Goal: Task Accomplishment & Management: Use online tool/utility

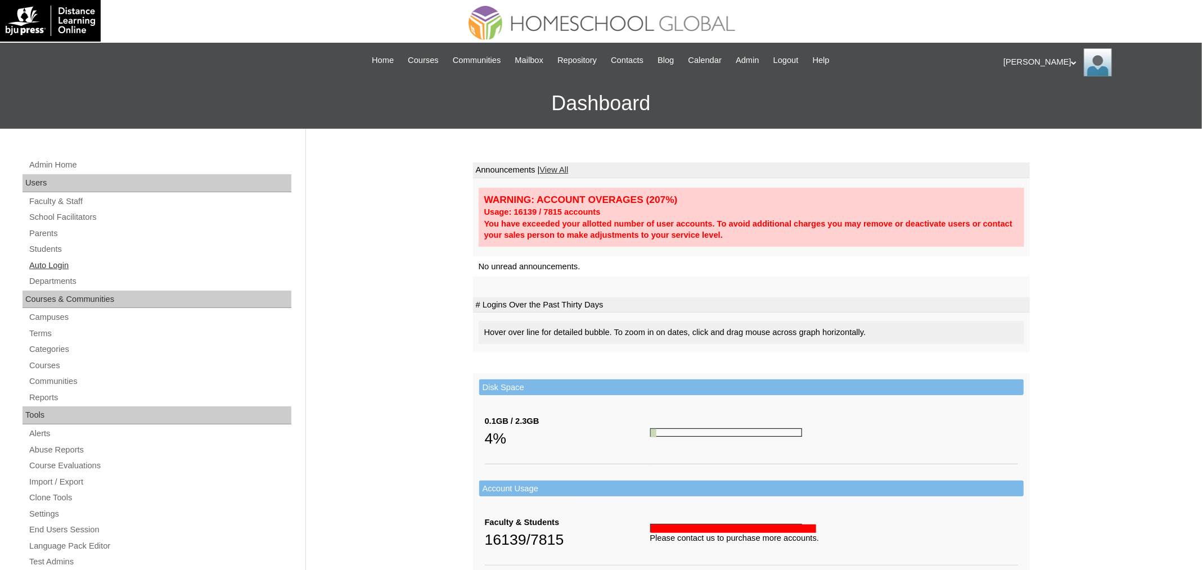
click at [80, 259] on link "Auto Login" at bounding box center [159, 266] width 263 height 14
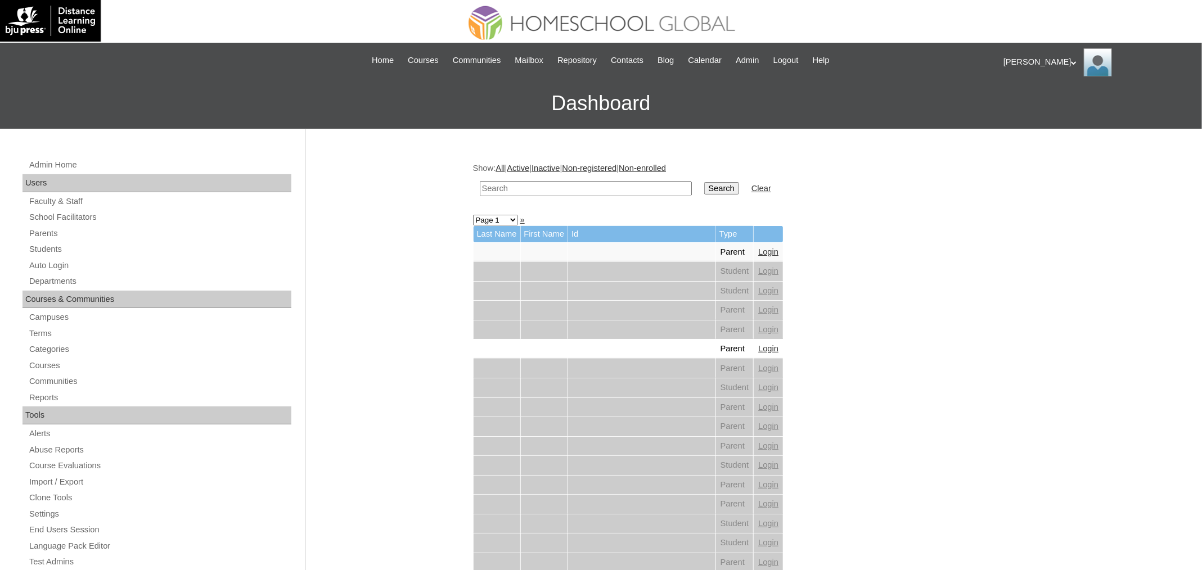
click at [536, 187] on input "text" at bounding box center [586, 188] width 212 height 15
paste input "Marianne Ezekielle"
type input "Marianne Ezekielle"
click at [704, 182] on input "Search" at bounding box center [721, 188] width 35 height 12
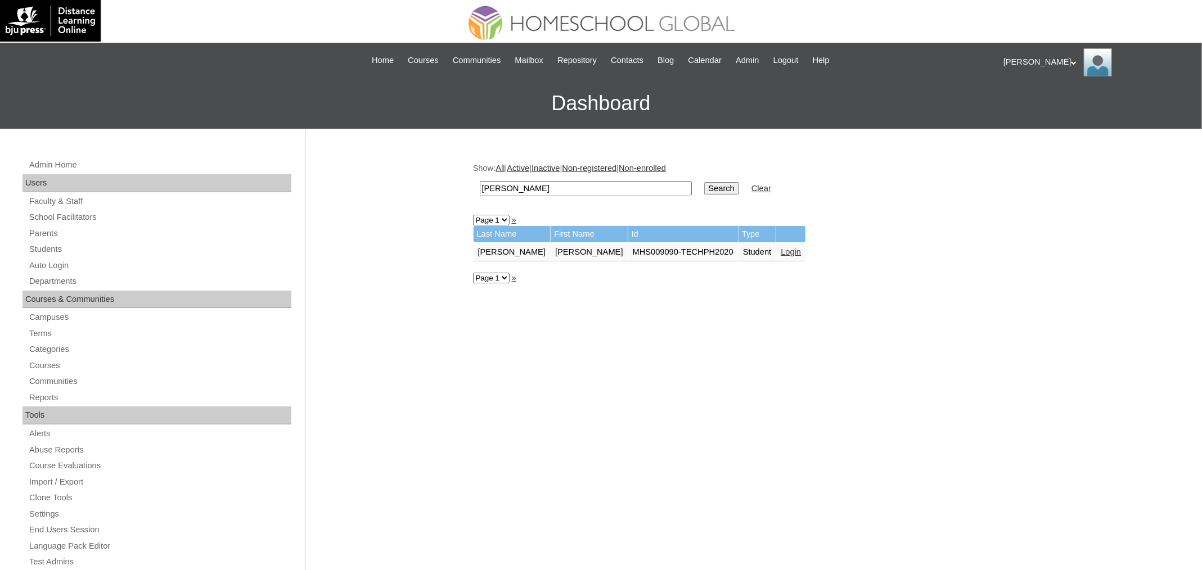
click at [782, 247] on link "Login" at bounding box center [791, 251] width 20 height 9
